Goal: Task Accomplishment & Management: Use online tool/utility

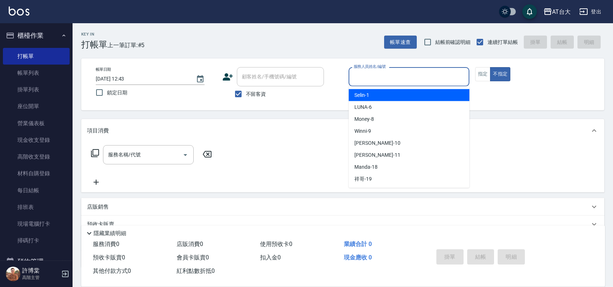
click at [363, 83] on input "服務人員姓名/編號" at bounding box center [409, 76] width 114 height 13
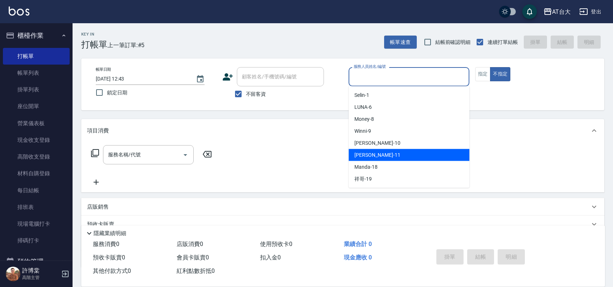
click at [398, 156] on div "[PERSON_NAME] -11" at bounding box center [409, 155] width 121 height 12
type input "[PERSON_NAME]-11"
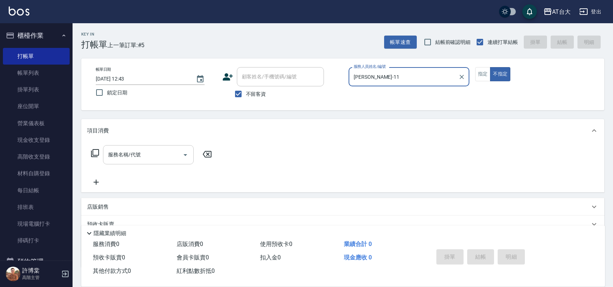
click at [150, 155] on input "服務名稱/代號" at bounding box center [142, 154] width 73 height 13
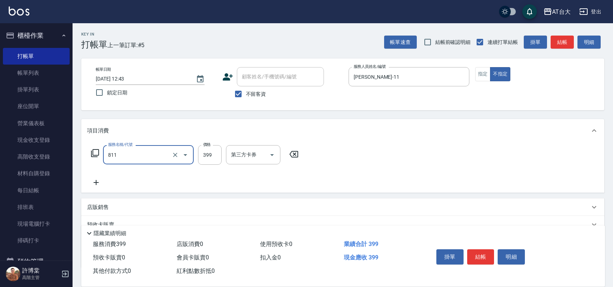
type input "洗+剪(811)"
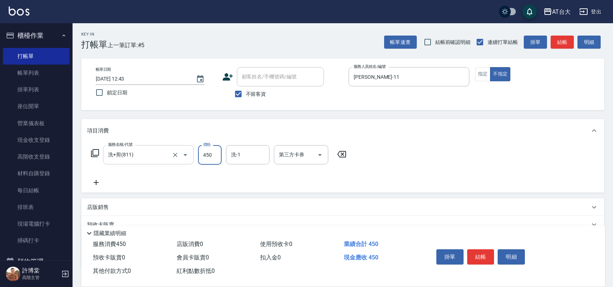
type input "450"
click at [477, 249] on button "結帳" at bounding box center [480, 256] width 27 height 15
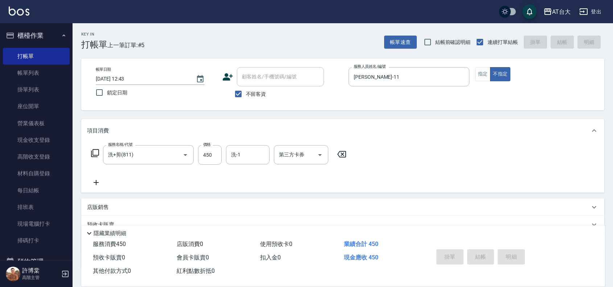
type input "[DATE] 13:48"
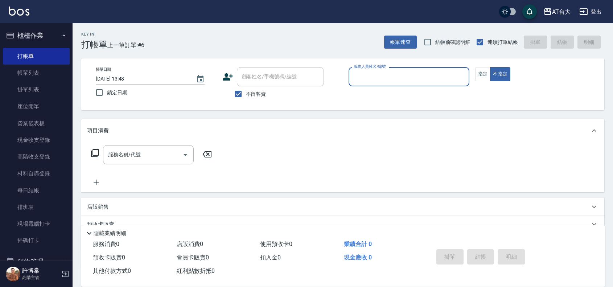
drag, startPoint x: 48, startPoint y: 69, endPoint x: 99, endPoint y: 5, distance: 82.1
click at [48, 69] on link "帳單列表" at bounding box center [36, 73] width 67 height 17
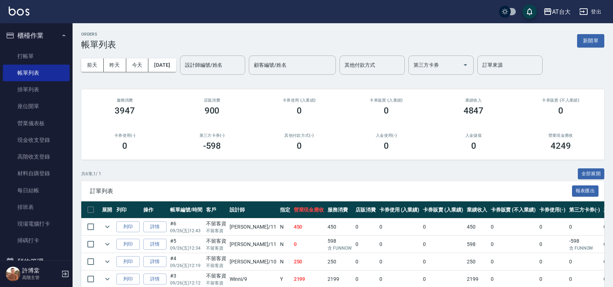
click at [222, 60] on input "設計師編號/姓名" at bounding box center [212, 65] width 59 height 13
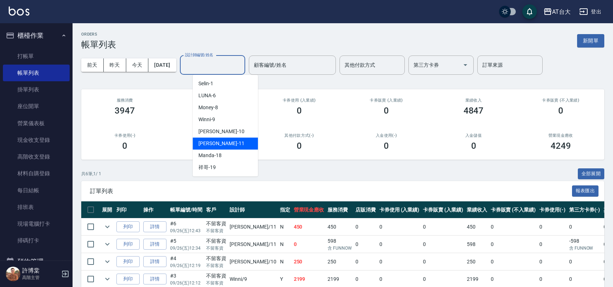
click at [227, 142] on div "[PERSON_NAME] -11" at bounding box center [225, 143] width 65 height 12
type input "[PERSON_NAME]-11"
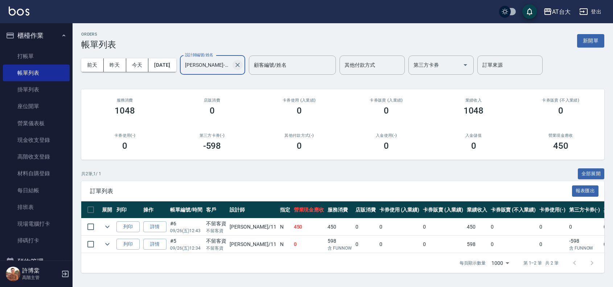
click at [241, 64] on icon "Clear" at bounding box center [237, 64] width 7 height 7
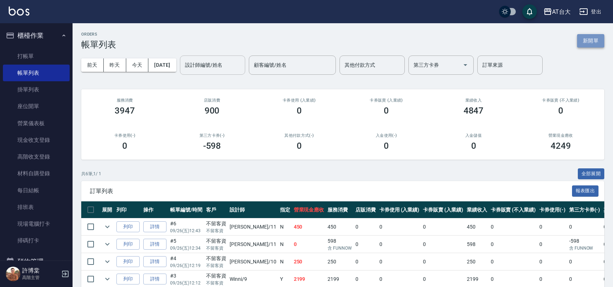
click at [585, 45] on button "新開單" at bounding box center [590, 40] width 27 height 13
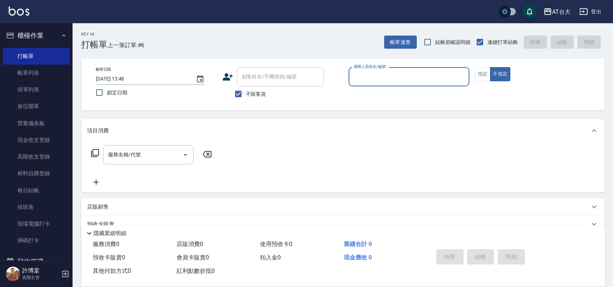
click at [378, 77] on input "服務人員姓名/編號" at bounding box center [409, 76] width 114 height 13
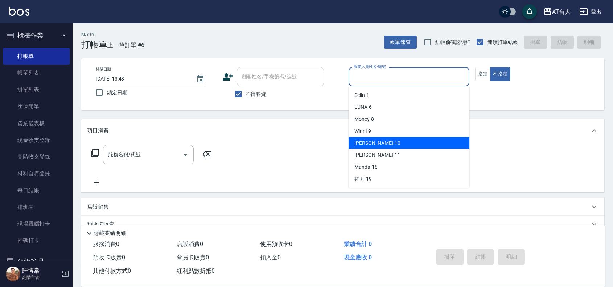
click at [374, 144] on div "JOJO -10" at bounding box center [409, 143] width 121 height 12
type input "JOJO-10"
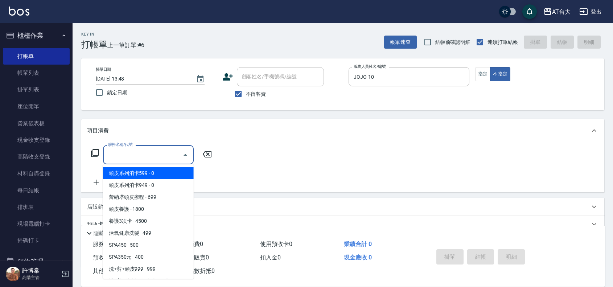
click at [149, 149] on input "服務名稱/代號" at bounding box center [142, 154] width 73 height 13
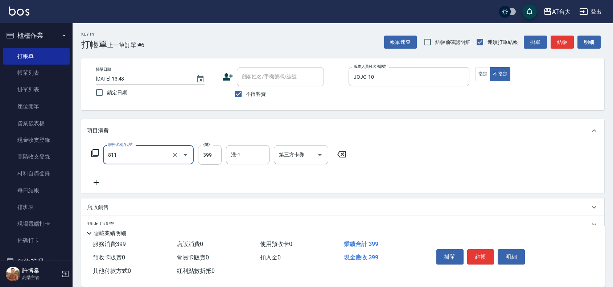
type input "洗+剪(811)"
click at [208, 155] on input "399" at bounding box center [210, 155] width 24 height 20
type input "450"
click at [484, 249] on button "結帳" at bounding box center [480, 256] width 27 height 15
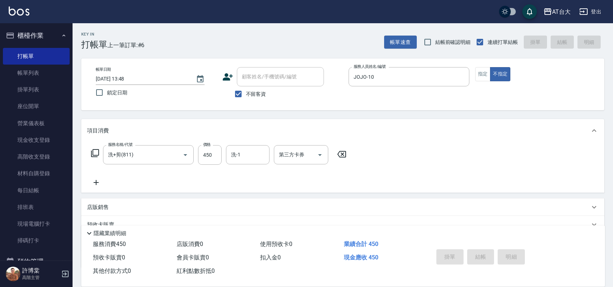
type input "[DATE] 14:02"
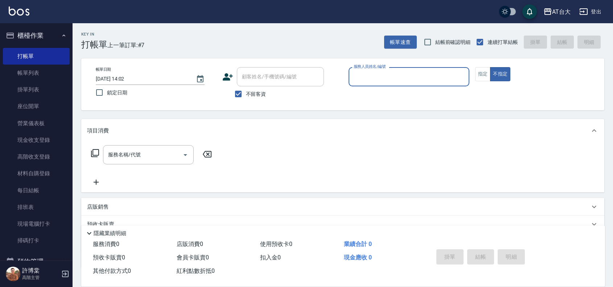
click at [380, 73] on input "服務人員姓名/編號" at bounding box center [409, 76] width 114 height 13
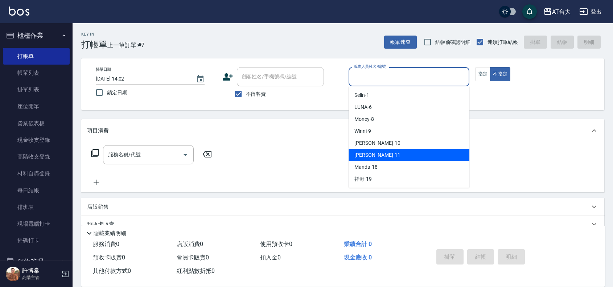
click at [394, 155] on div "[PERSON_NAME] -11" at bounding box center [409, 155] width 121 height 12
type input "[PERSON_NAME]-11"
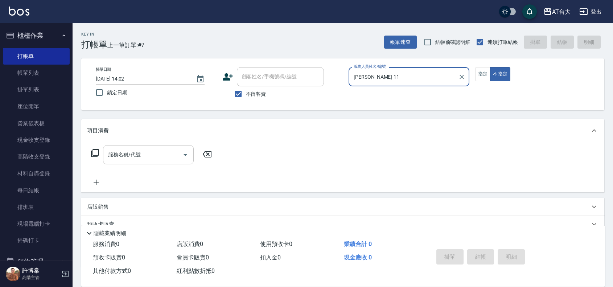
click at [121, 158] on input "服務名稱/代號" at bounding box center [142, 154] width 73 height 13
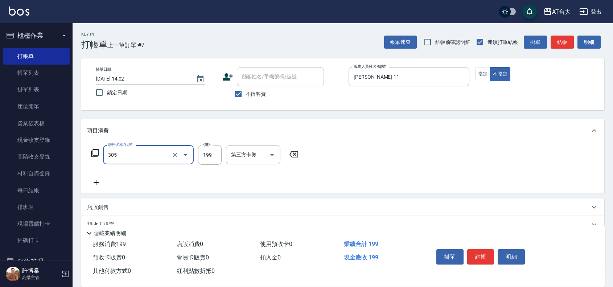
type input "剪髮(305)"
type input "250"
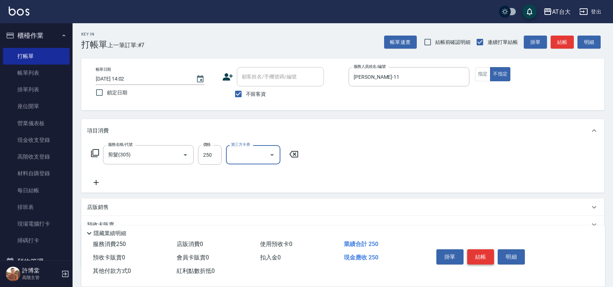
click at [481, 254] on button "結帳" at bounding box center [480, 256] width 27 height 15
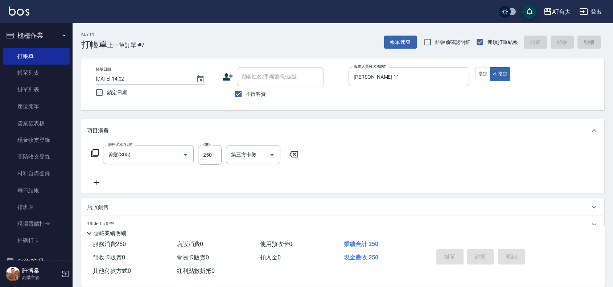
type input "[DATE] 14:16"
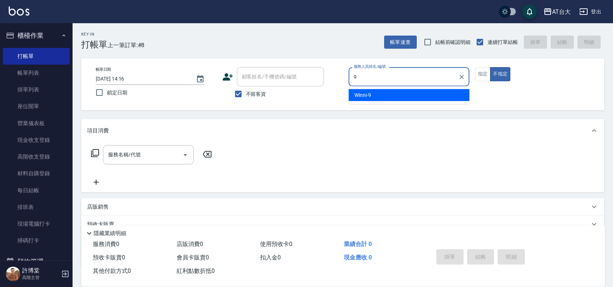
type input "Winni-9"
type button "false"
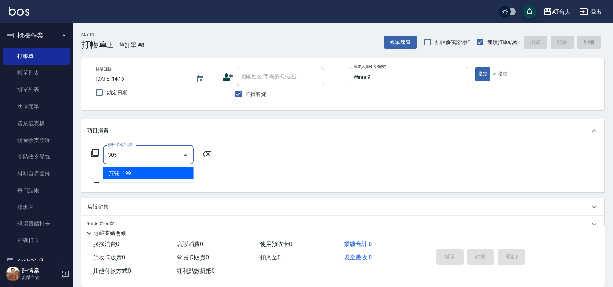
type input "剪髮(305)"
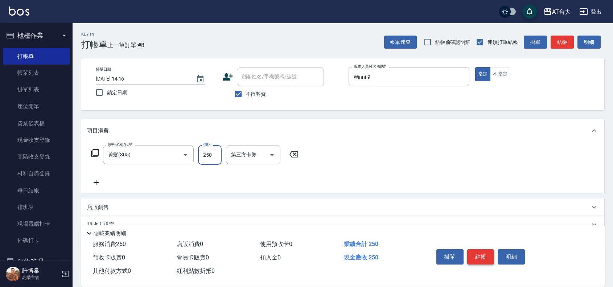
type input "250"
click at [493, 251] on button "結帳" at bounding box center [480, 256] width 27 height 15
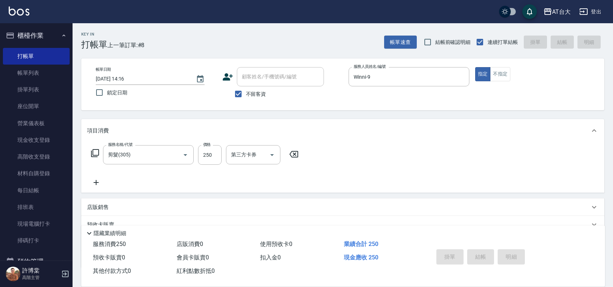
type input "[DATE] 14:29"
